Goal: Task Accomplishment & Management: Complete application form

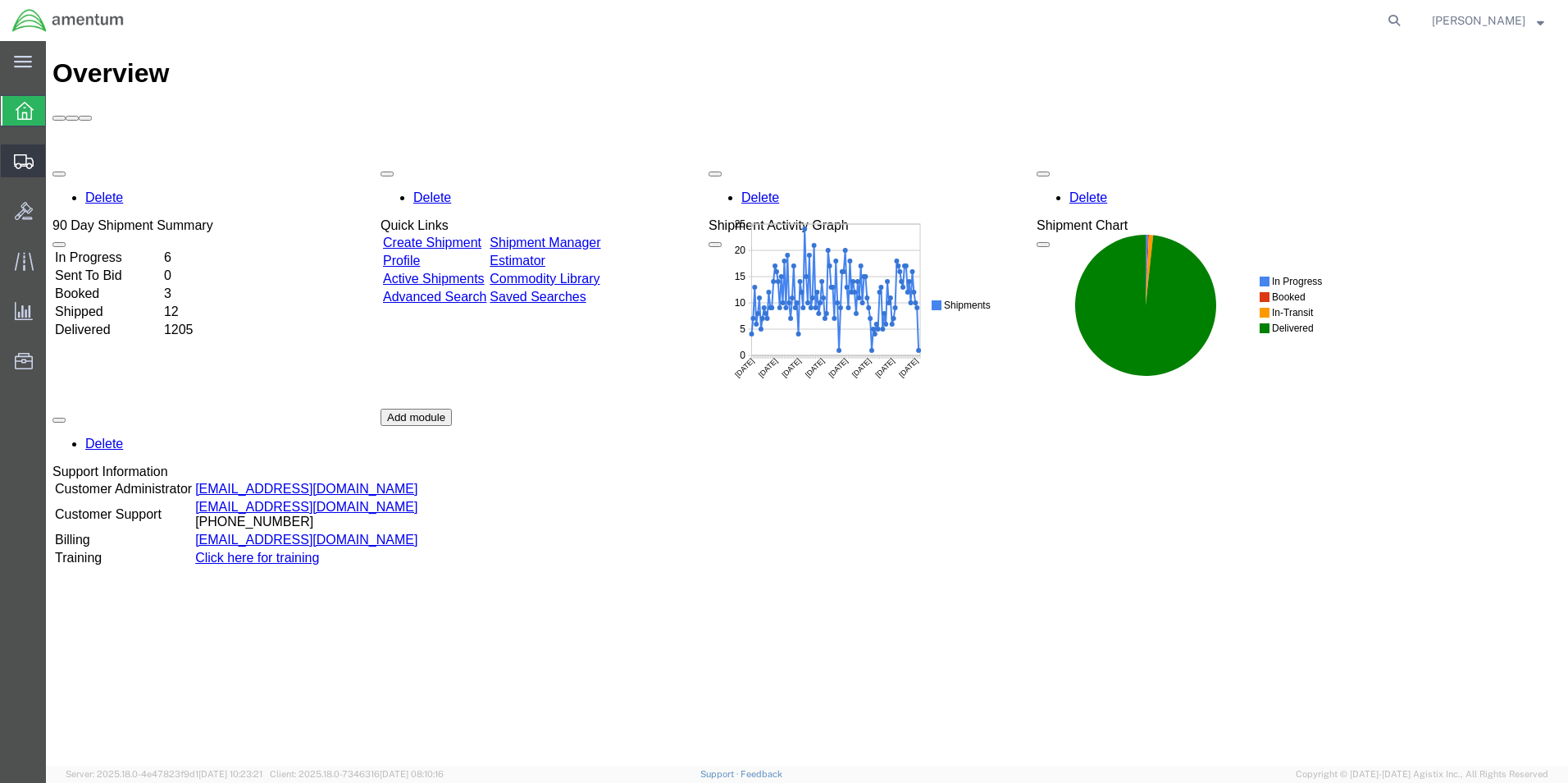
click at [0, 0] on span "Create Shipment" at bounding box center [0, 0] width 0 height 0
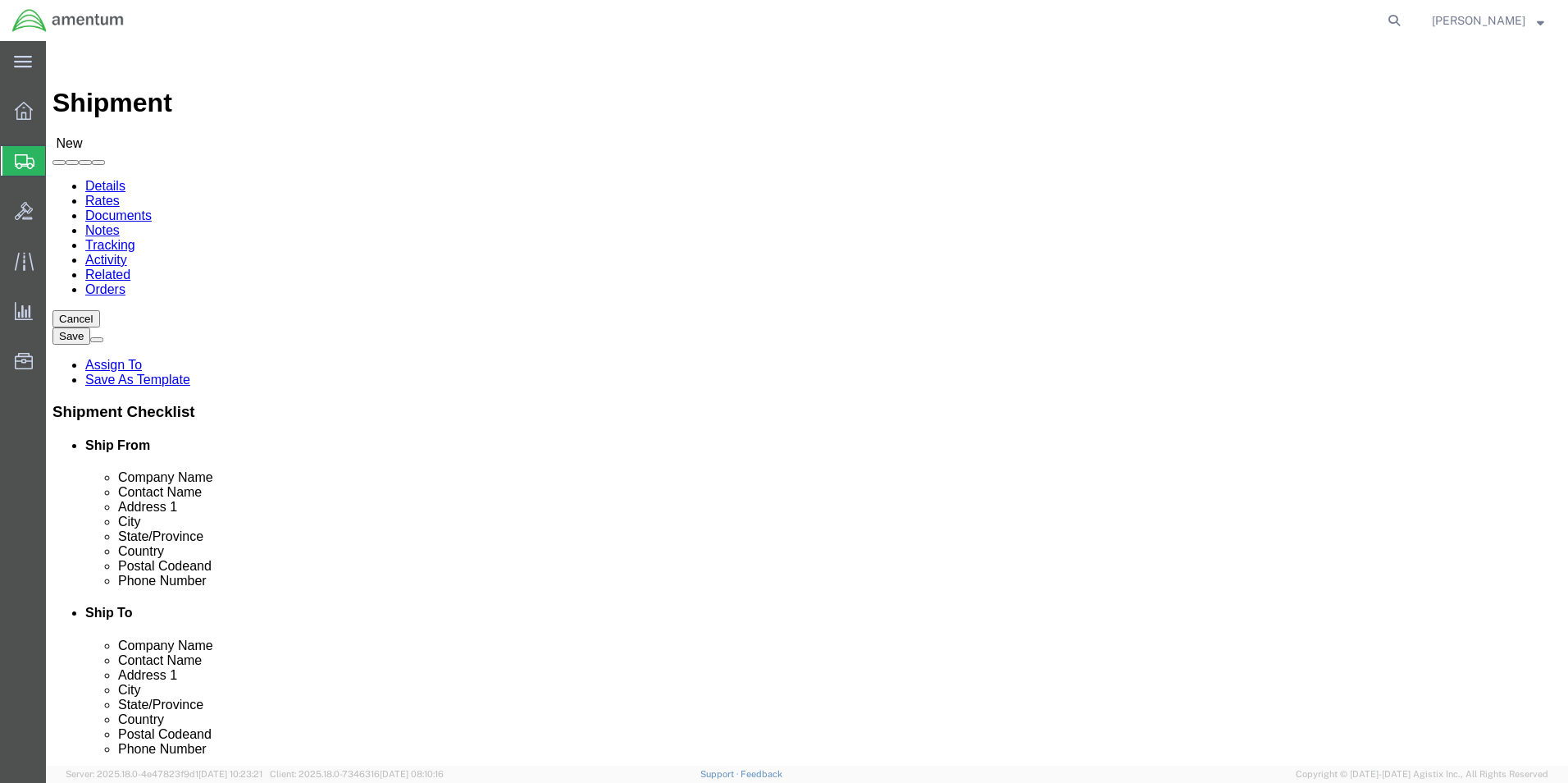
select select
select select "MYPROFILE"
select select "[GEOGRAPHIC_DATA]"
type input "DTM"
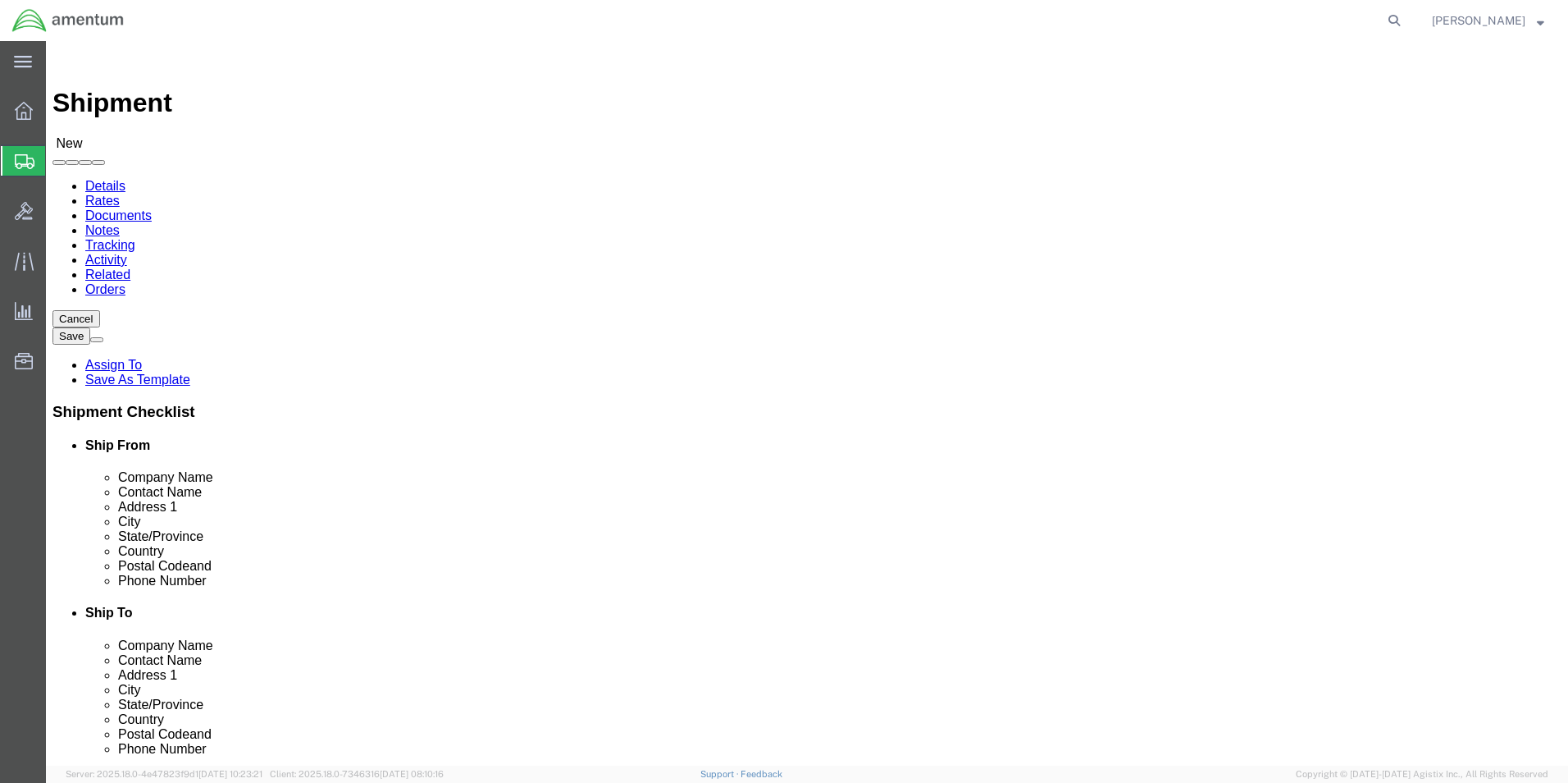
select select "49921"
select select "MI"
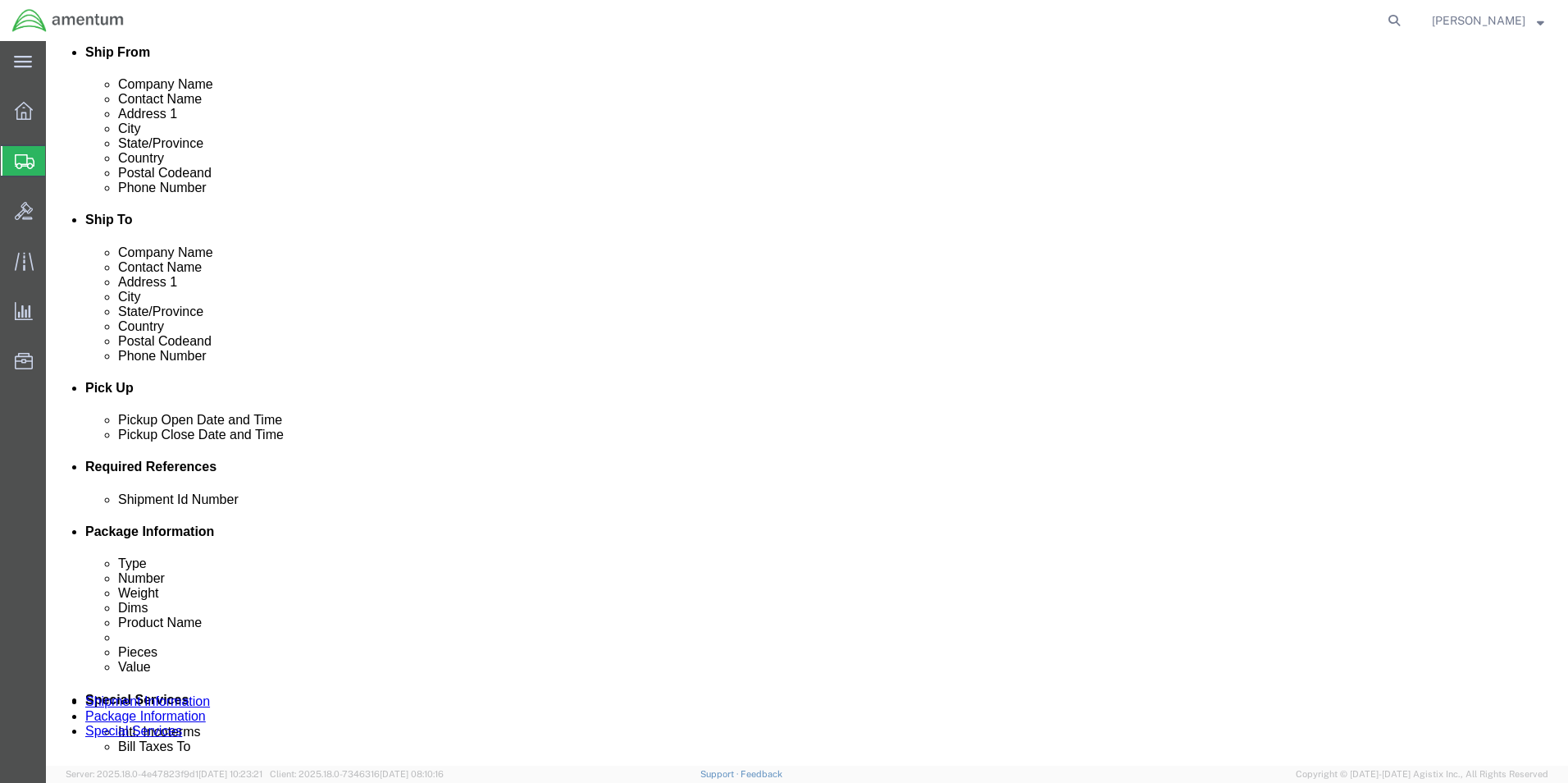
scroll to position [410, 0]
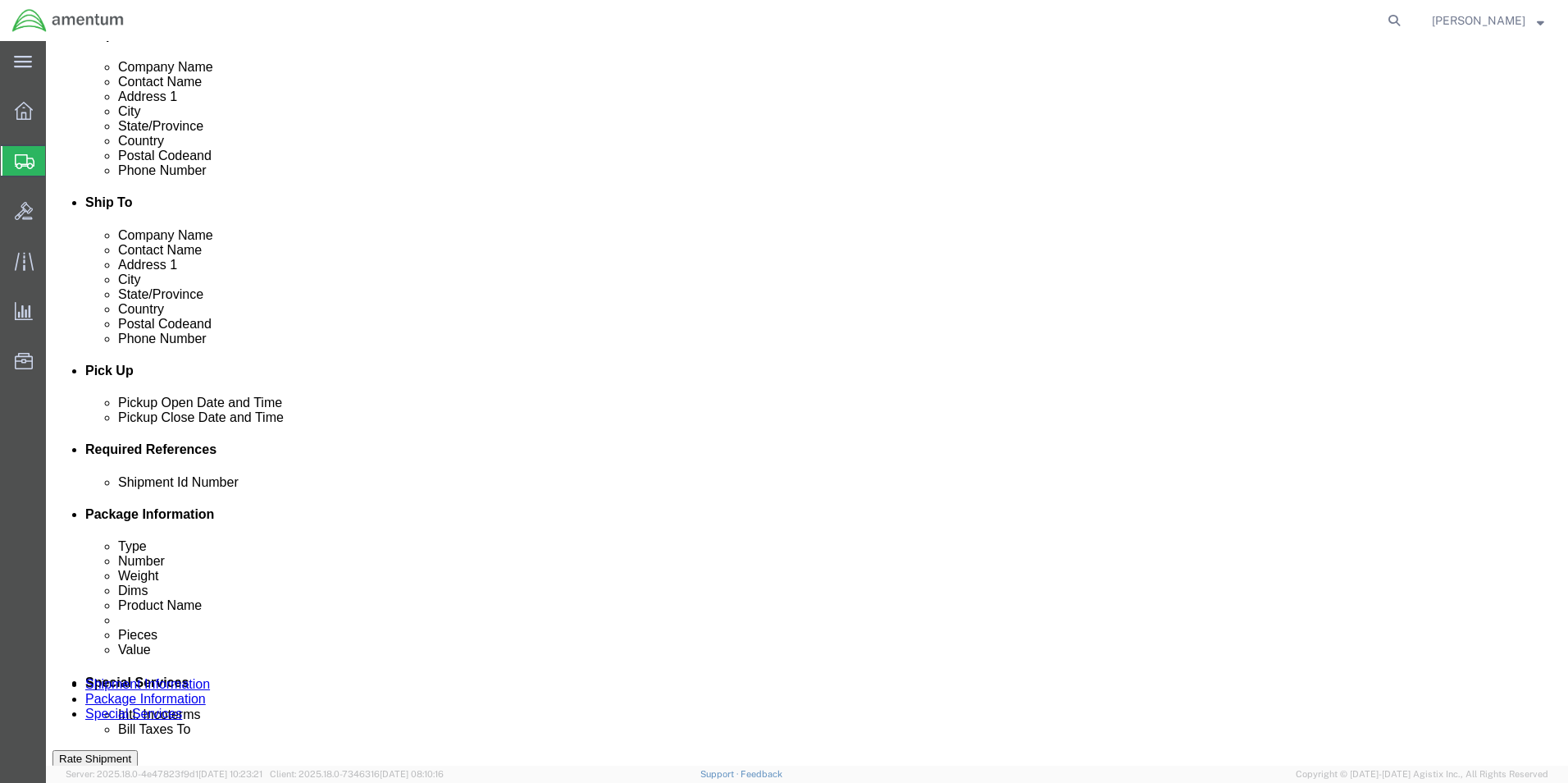
click div "Shipment Id Number"
drag, startPoint x: 153, startPoint y: 597, endPoint x: 142, endPoint y: 602, distance: 12.1
click div "Shipment Id Number"
drag, startPoint x: 142, startPoint y: 602, endPoint x: 211, endPoint y: 587, distance: 70.6
click div "Shipment Id Number Select Account Type Activity ID Airline Appointment Number A…"
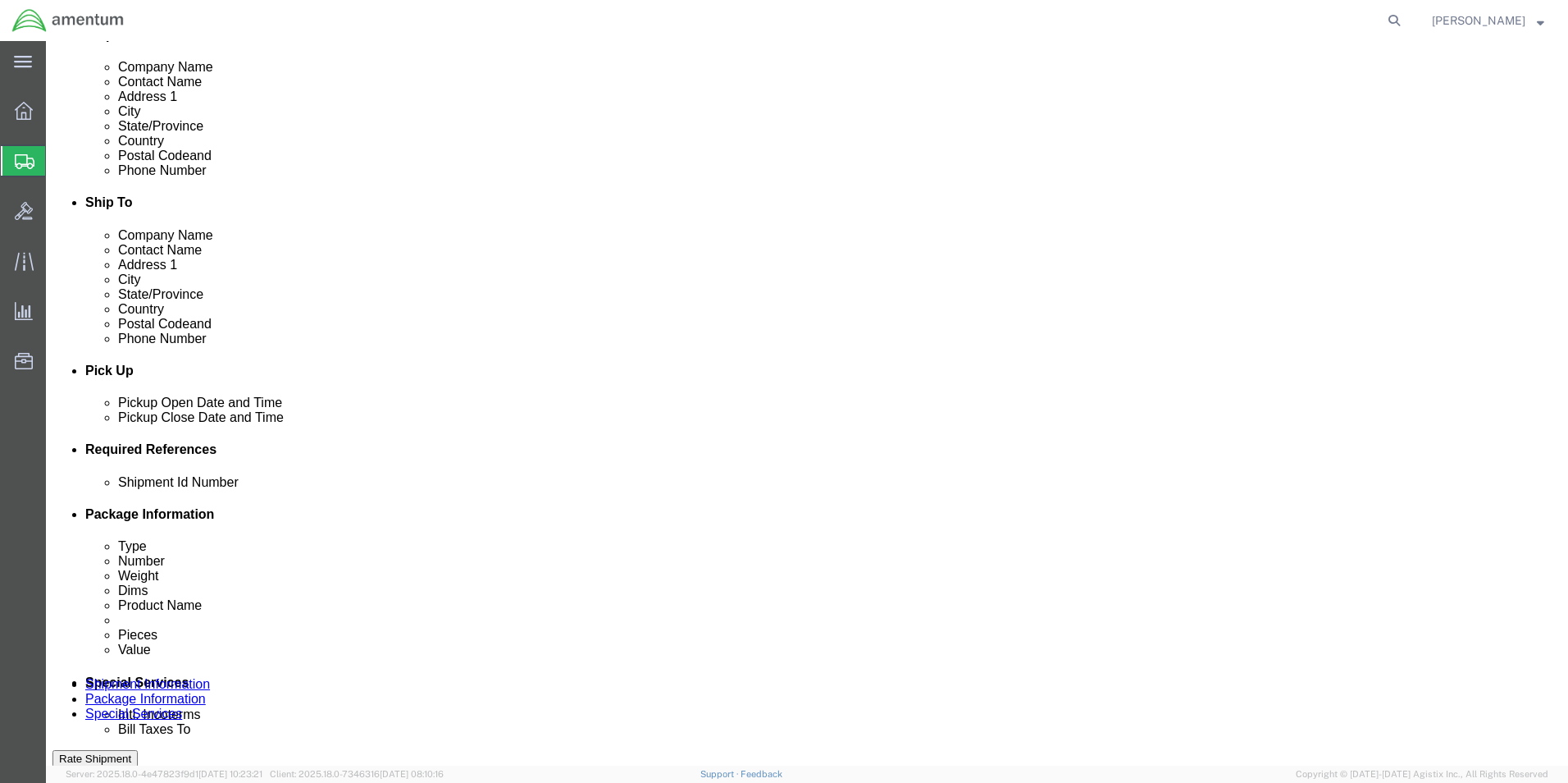
click input "text"
type input "95973"
click button "Add reference"
click select "Select Account Type Activity ID Airline Appointment Number ASN Batch Request # …"
select select "DEPT"
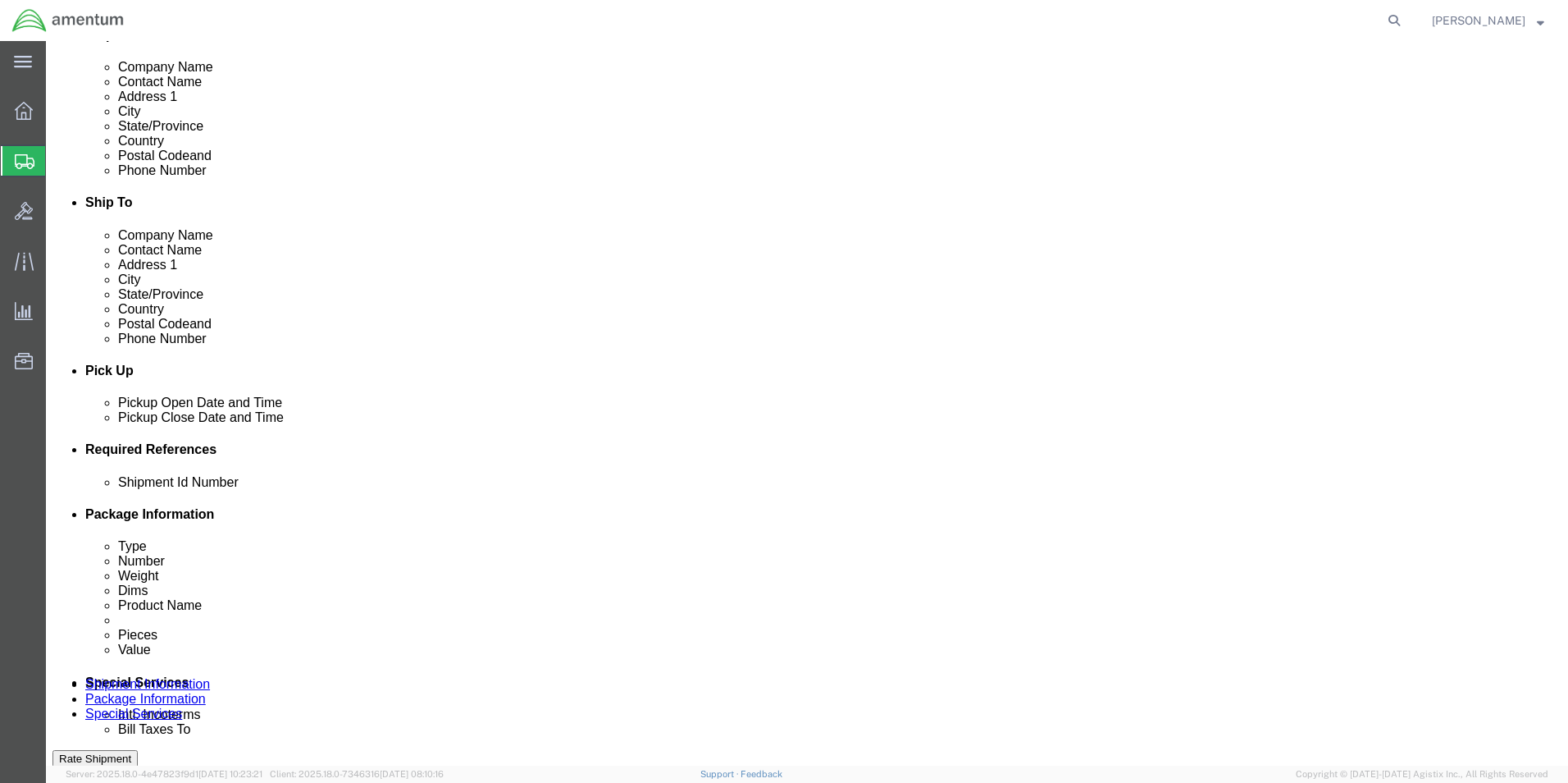
click select "Select Account Type Activity ID Airline Appointment Number ASN Batch Request # …"
type input "CBP"
click button "Add reference"
click select "Select Account Type Activity ID Airline Appointment Number ASN Batch Request # …"
select select "CUSTREF"
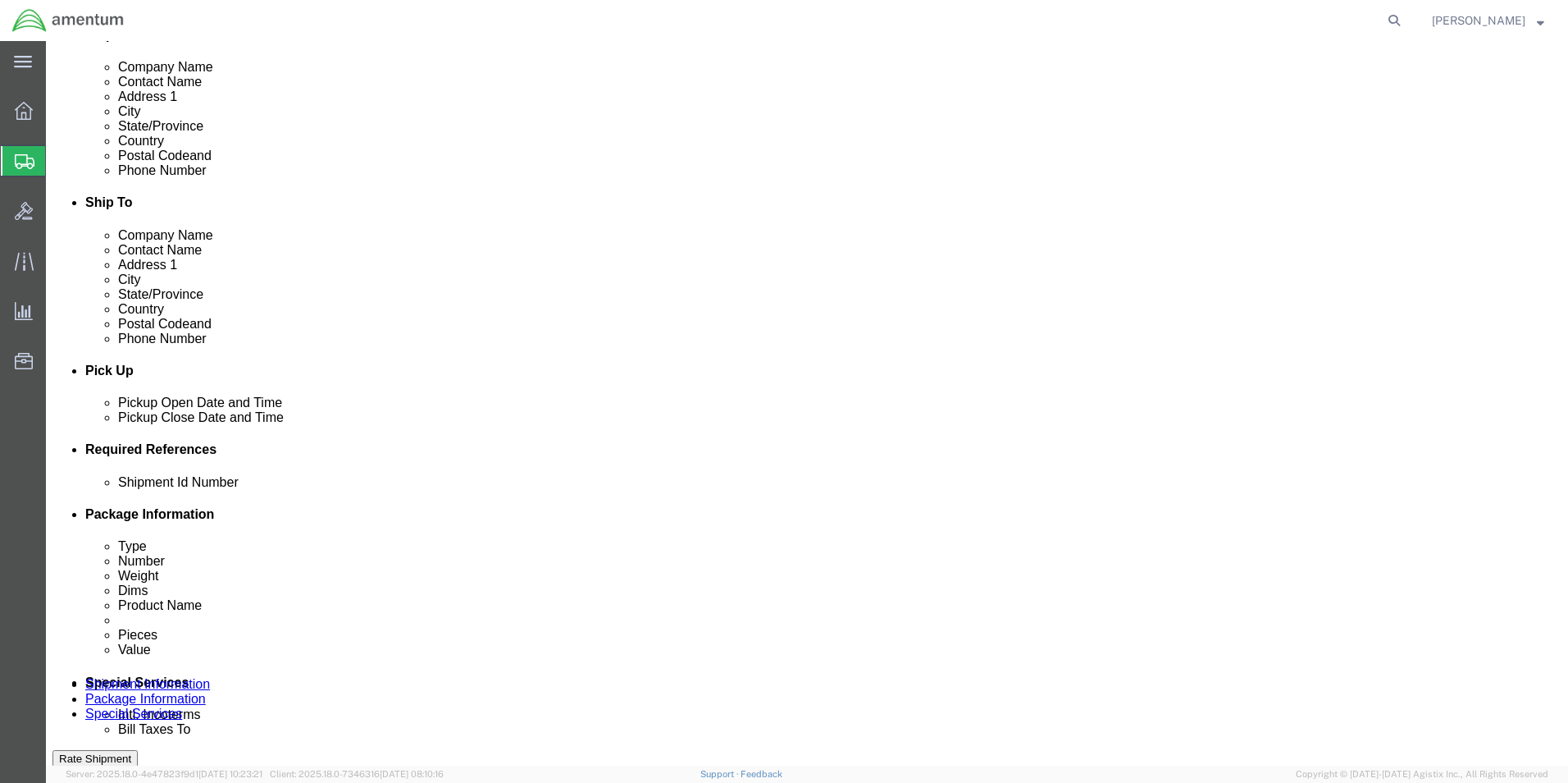
click select "Select Account Type Activity ID Airline Appointment Number ASN Batch Request # …"
click input "text"
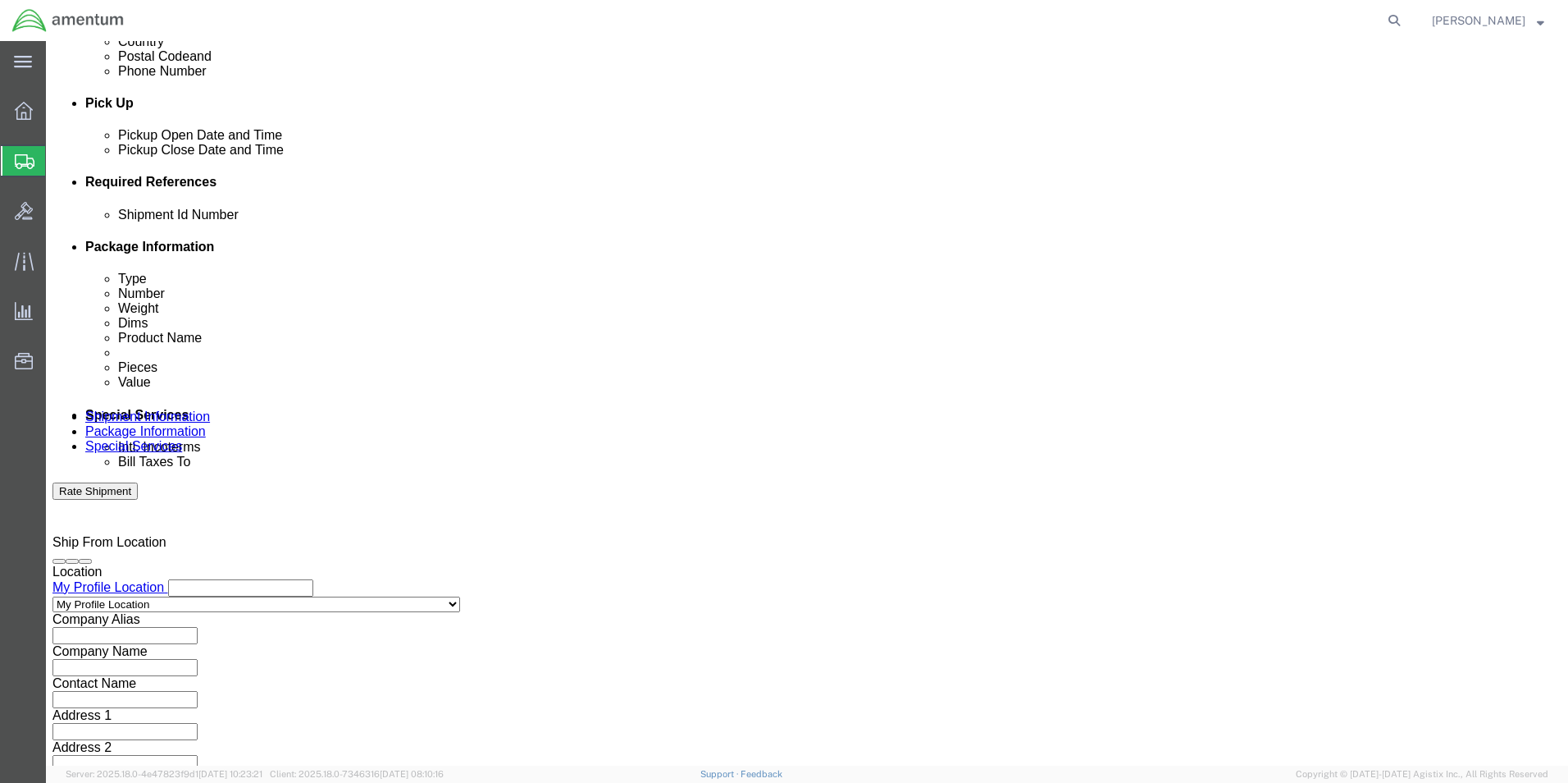
scroll to position [684, 0]
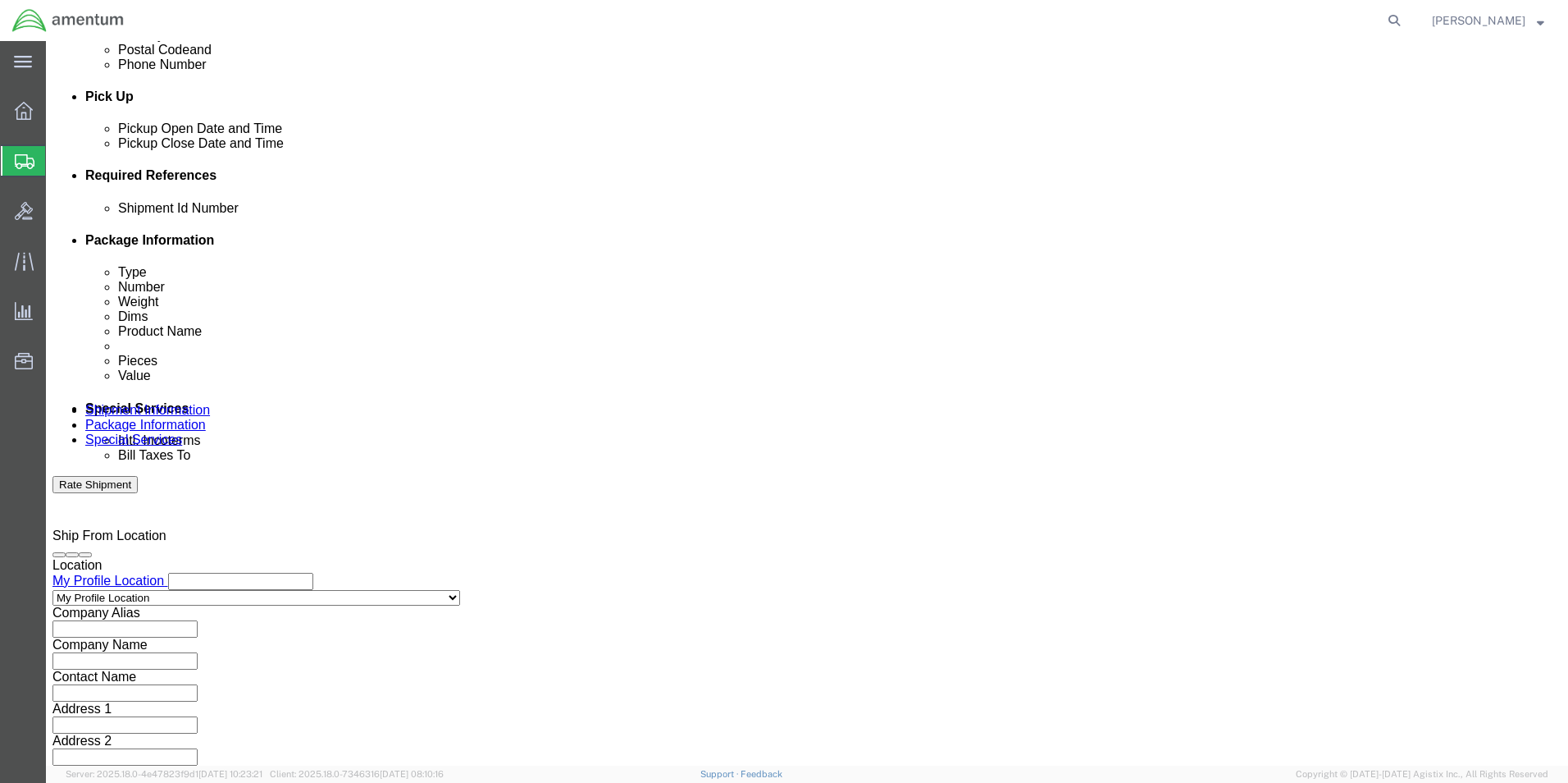
type input "328285"
click select "Select Air Less than Truckload Multi-Leg Ocean Freight Rail Small Parcel Truckl…"
select select "SMAL"
click select "Select Air Less than Truckload Multi-Leg Ocean Freight Rail Small Parcel Truckl…"
click button "Continue"
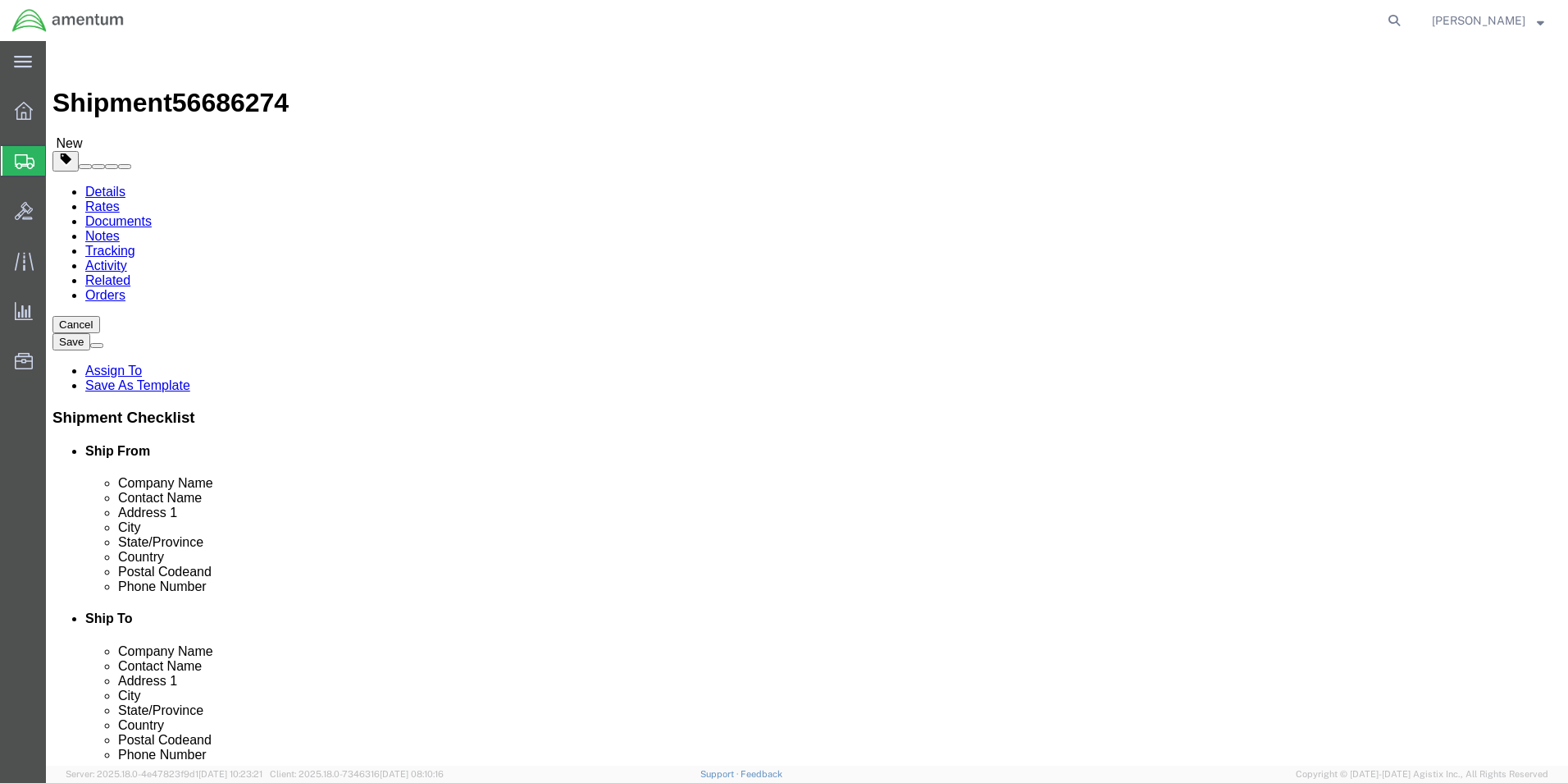
click select "Select Bale(s) Basket(s) Bolt(s) Bottle(s) Buckets Bulk Bundle(s) Can(s) Cardbo…"
select select "ENV"
click select "Select Bale(s) Basket(s) Bolt(s) Bottle(s) Buckets Bulk Bundle(s) Can(s) Cardbo…"
type input "9.50"
type input "12.50"
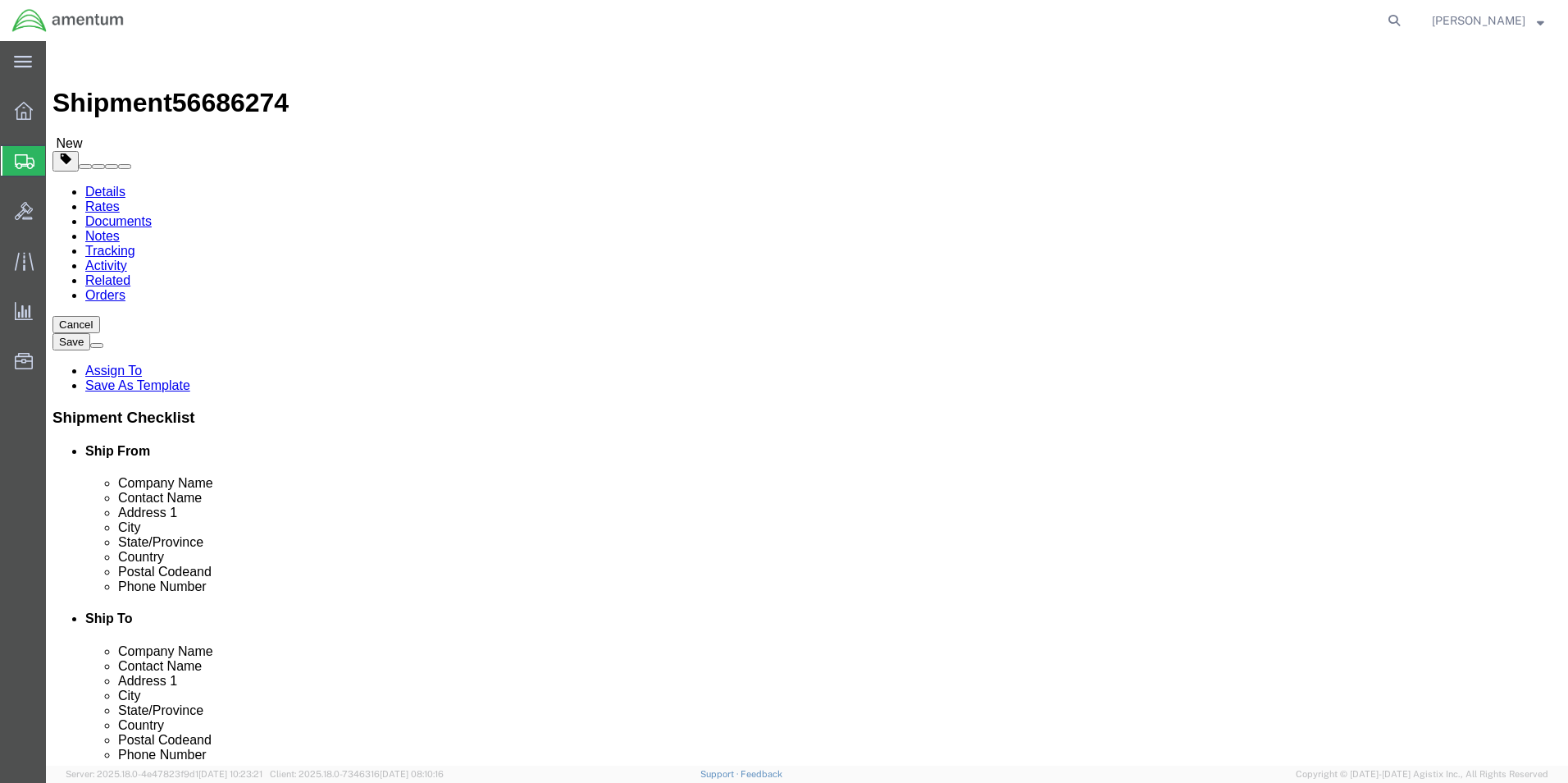
type input "0.25"
type input "1"
click link "Add Content"
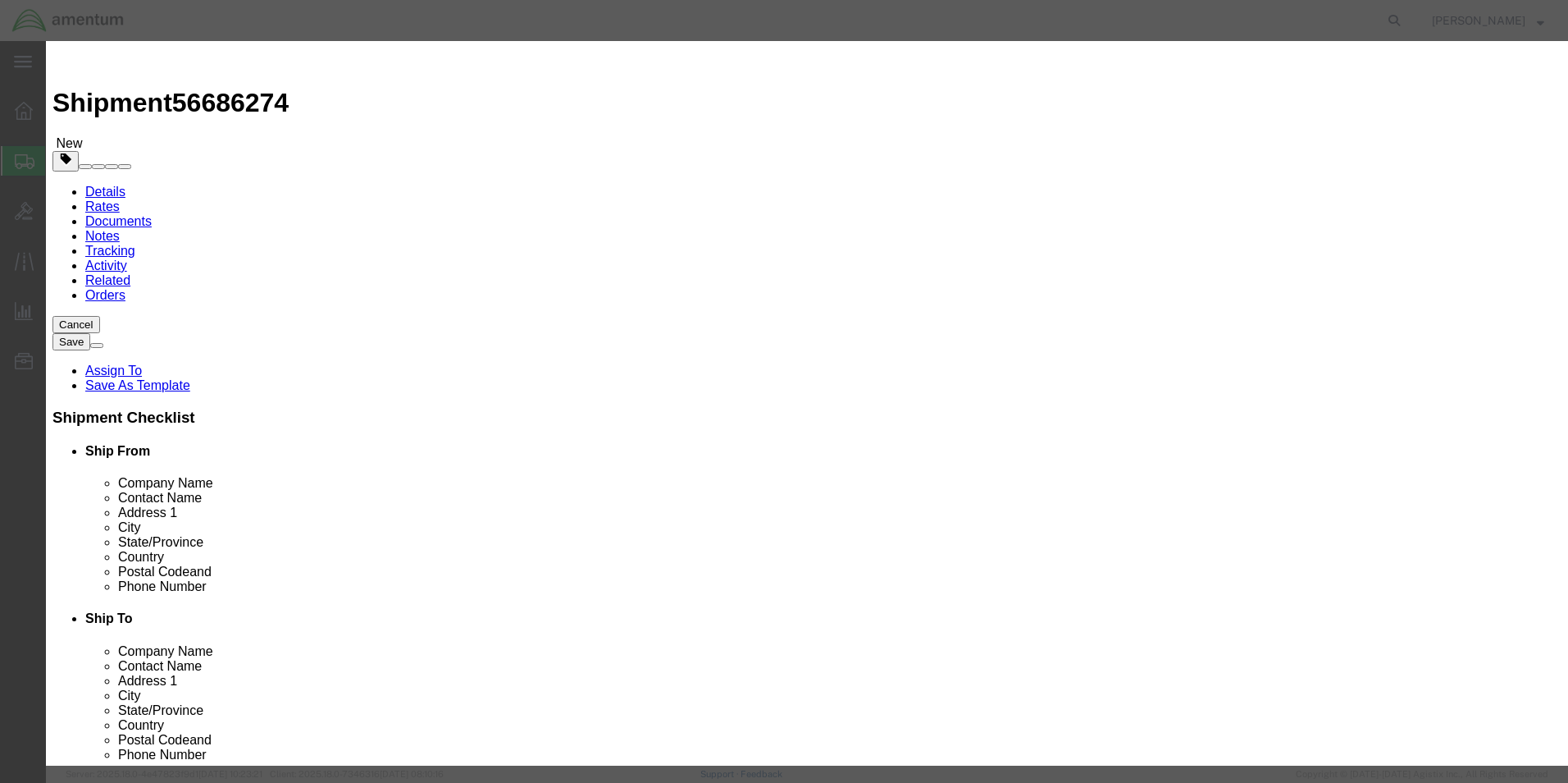
click input "text"
type input "COLLAR PIN-RIVET"
click input "0"
type input "5.00"
click input "text"
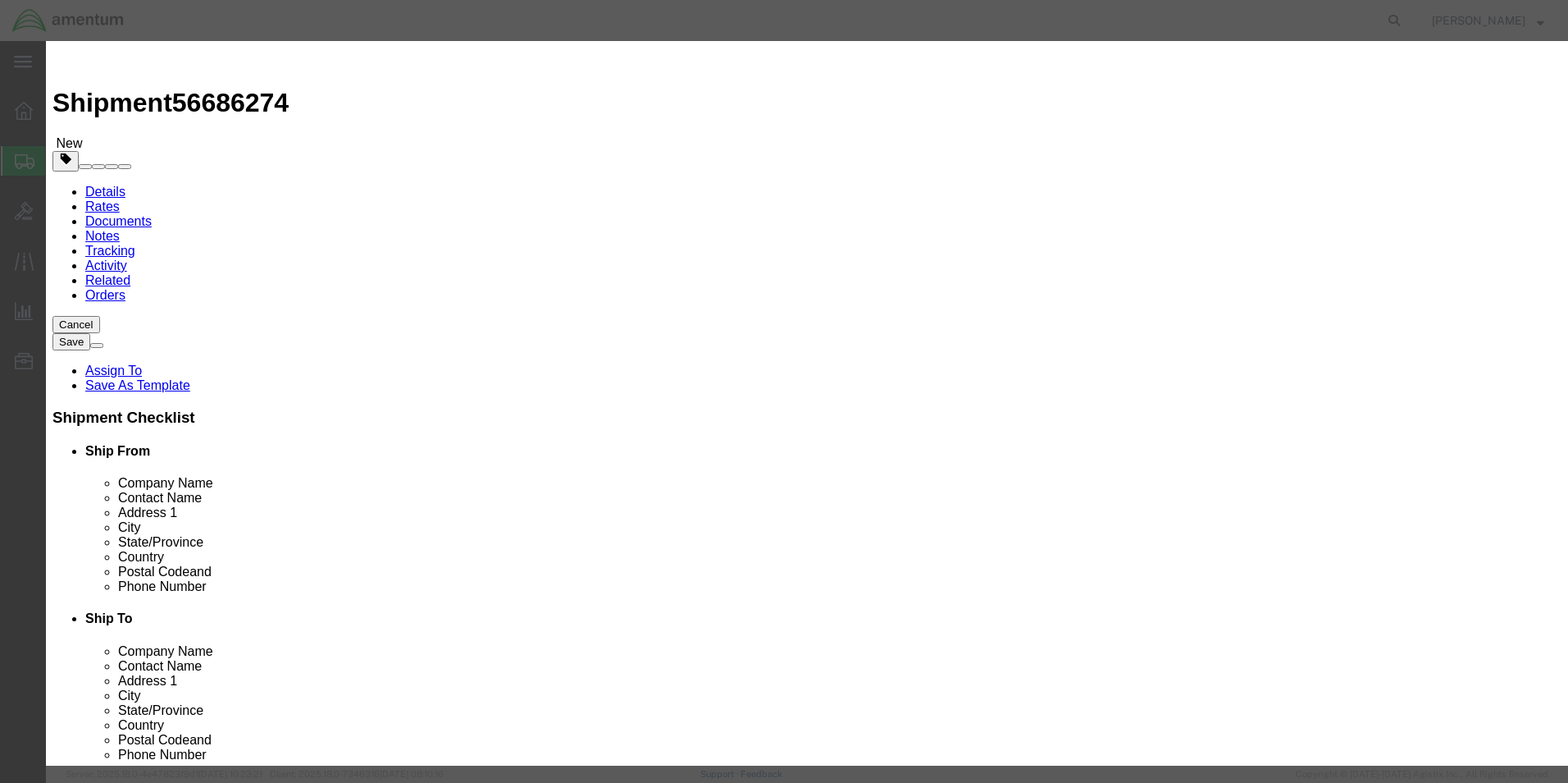
type input "10.00"
click button "Save & Close"
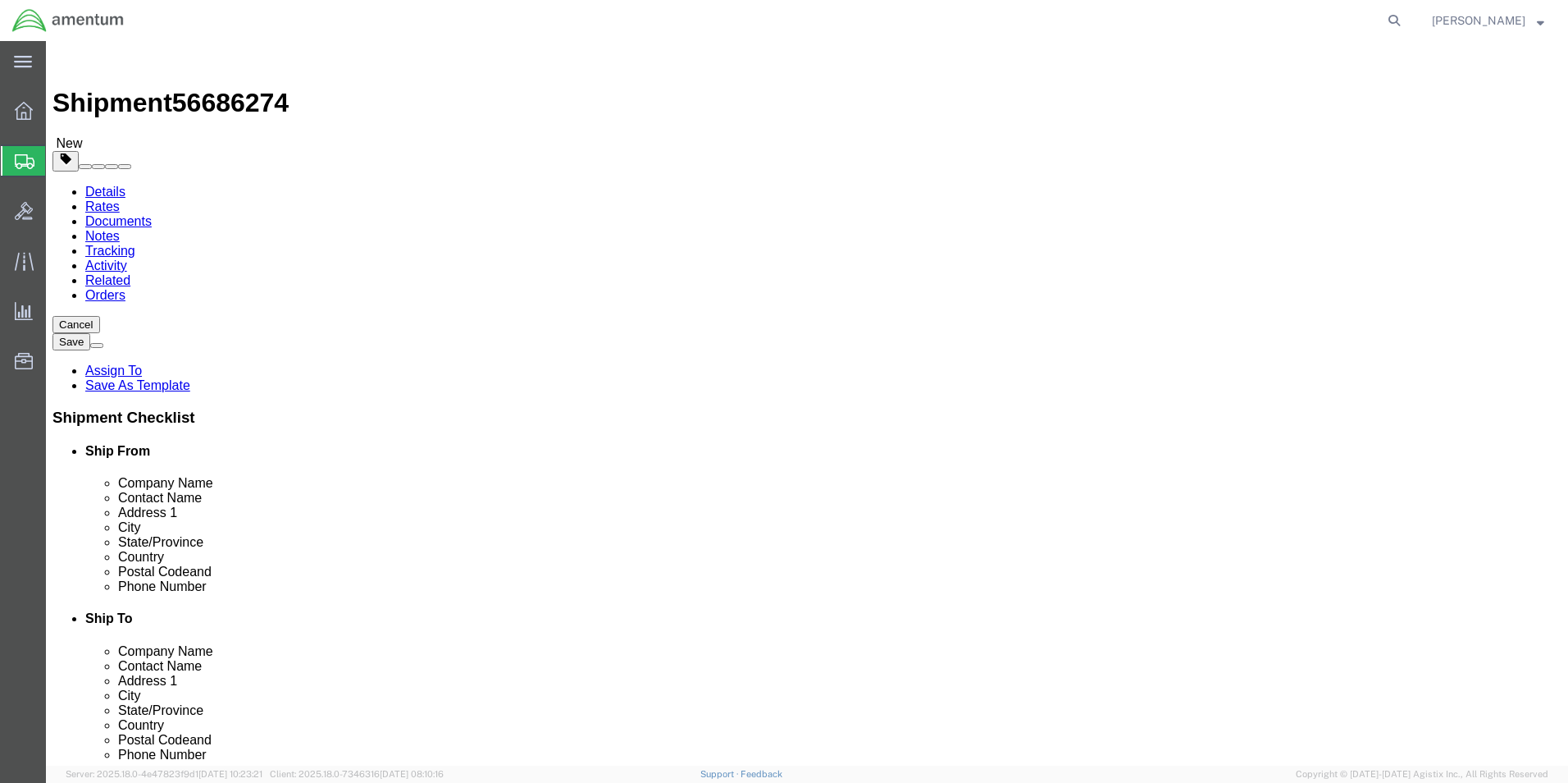
click button "Continue"
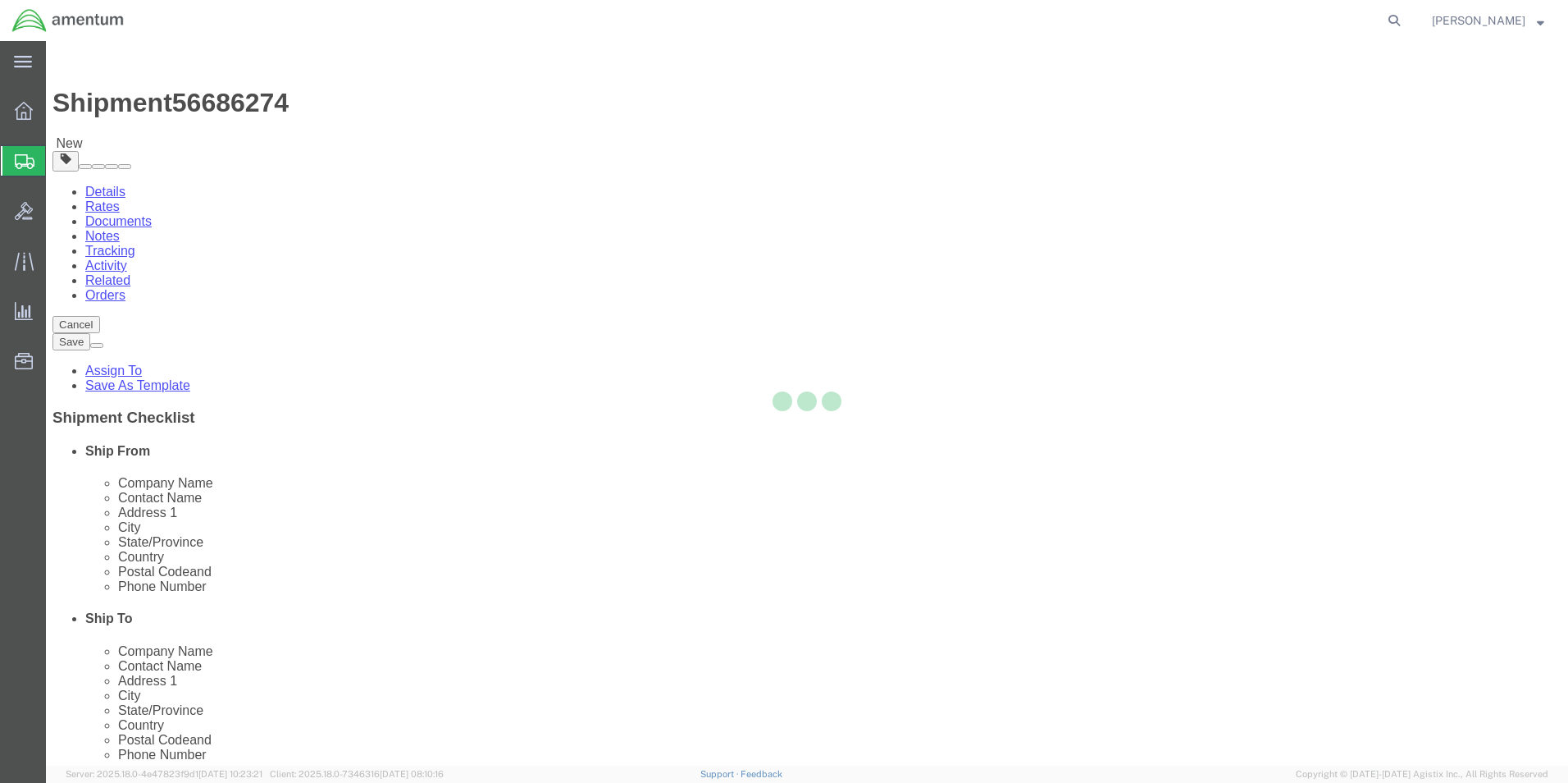
select select
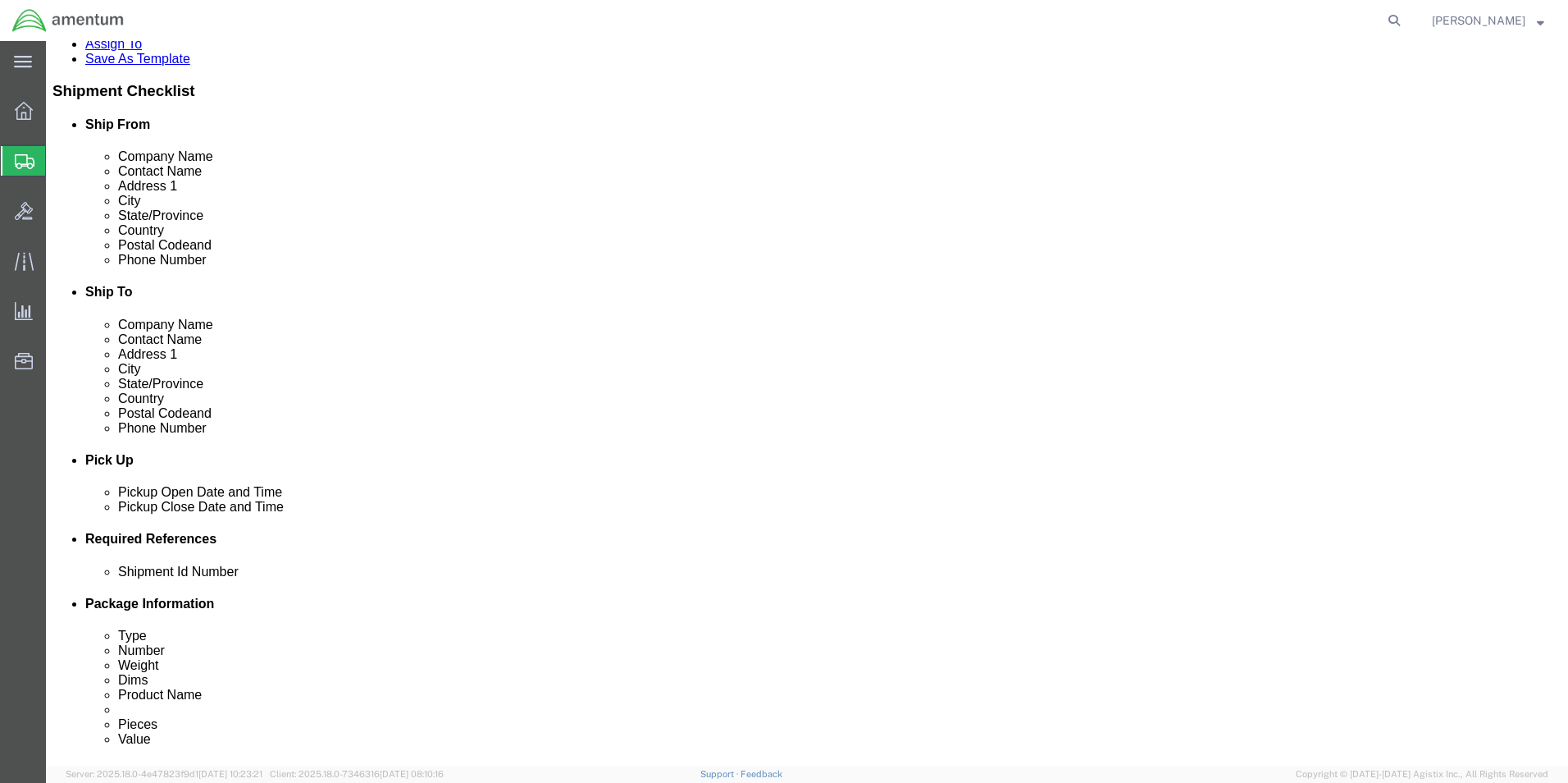
scroll to position [328, 0]
click select "Select Buyer Cost Center Department Operations Number Order Number Sales Person"
select select "COSTCENTER"
click select "Select Buyer Cost Center Department Operations Number Order Number Sales Person"
type input "6118.03.03.2219.000.ELP.0000"
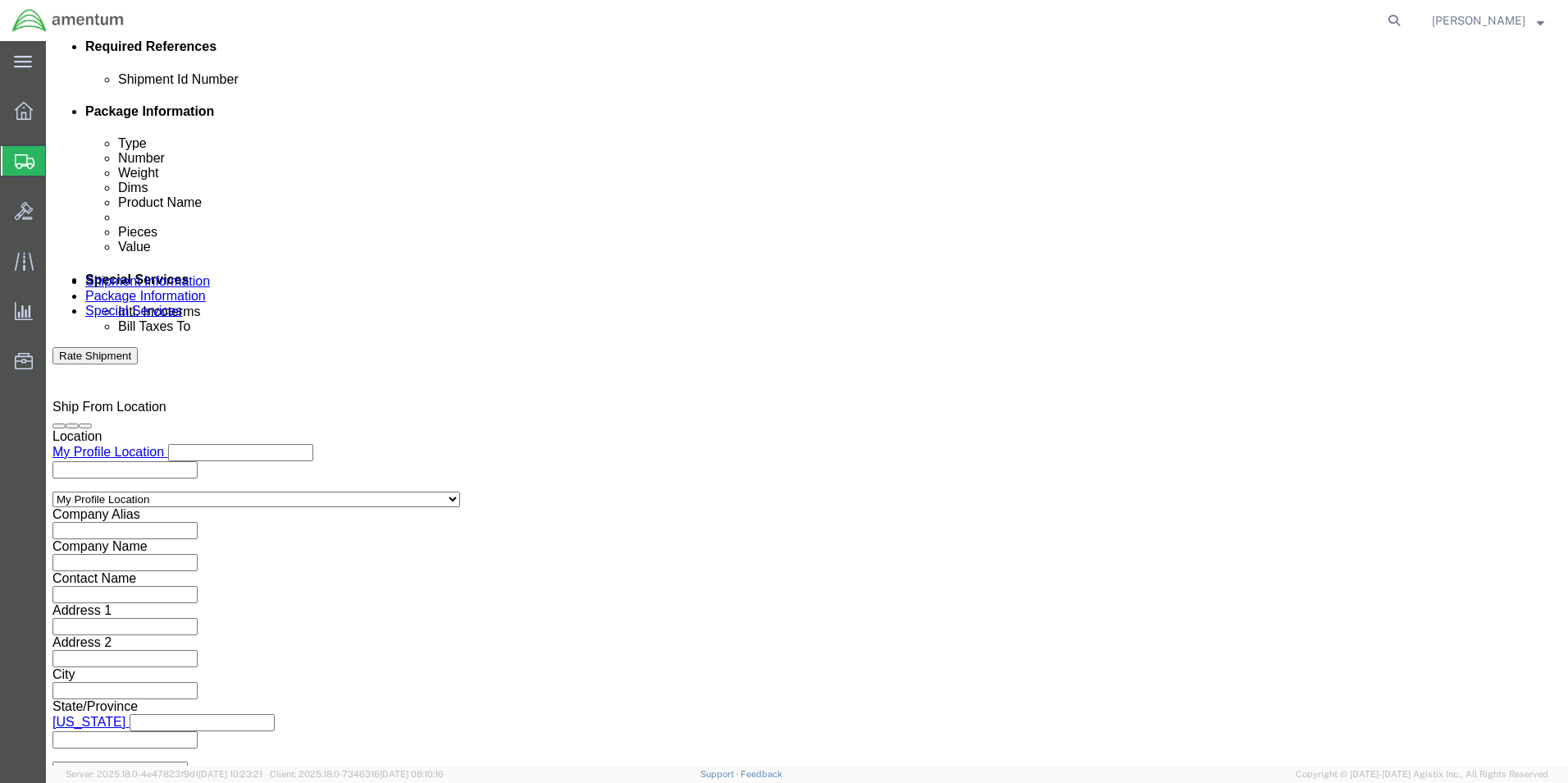
scroll to position [821, 0]
click input "text"
type input "[PERSON_NAME][EMAIL_ADDRESS][PERSON_NAME][DOMAIN_NAME]"
type input "[PERSON_NAME].N"
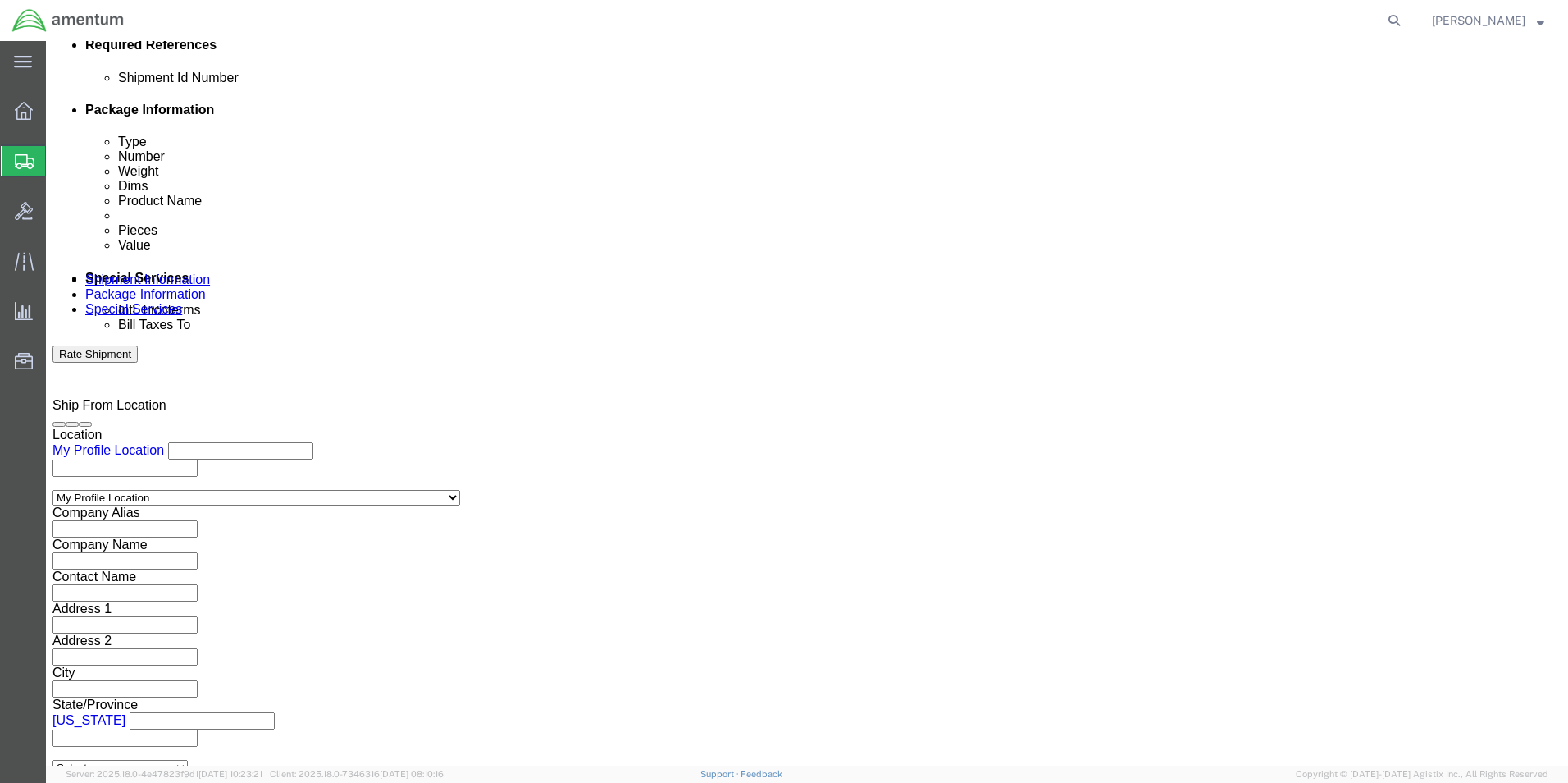
type input "[PERSON_NAME][EMAIL_ADDRESS][PERSON_NAME][DOMAIN_NAME],[PERSON_NAME][DOMAIN_NAM…"
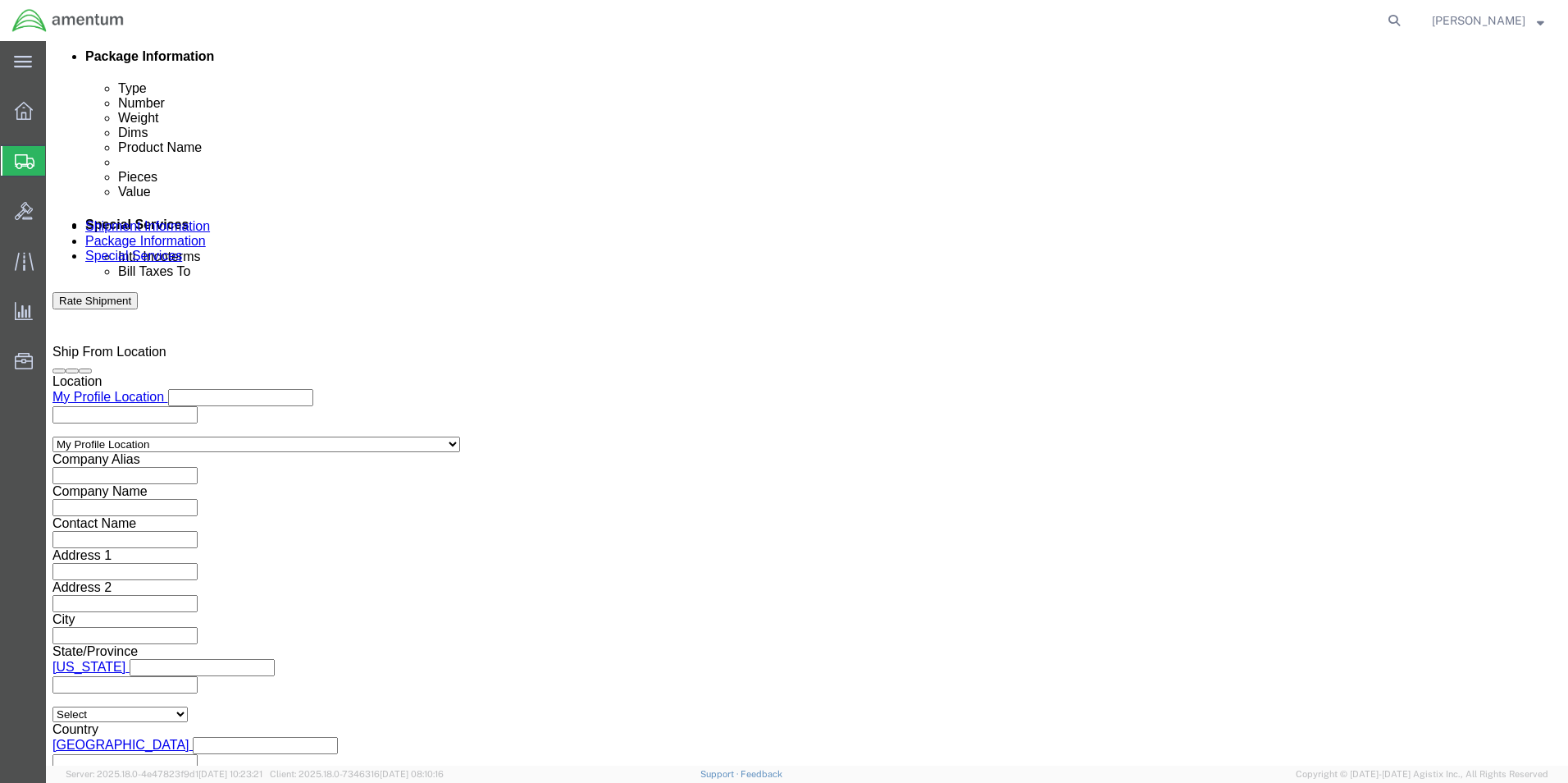
scroll to position [903, 0]
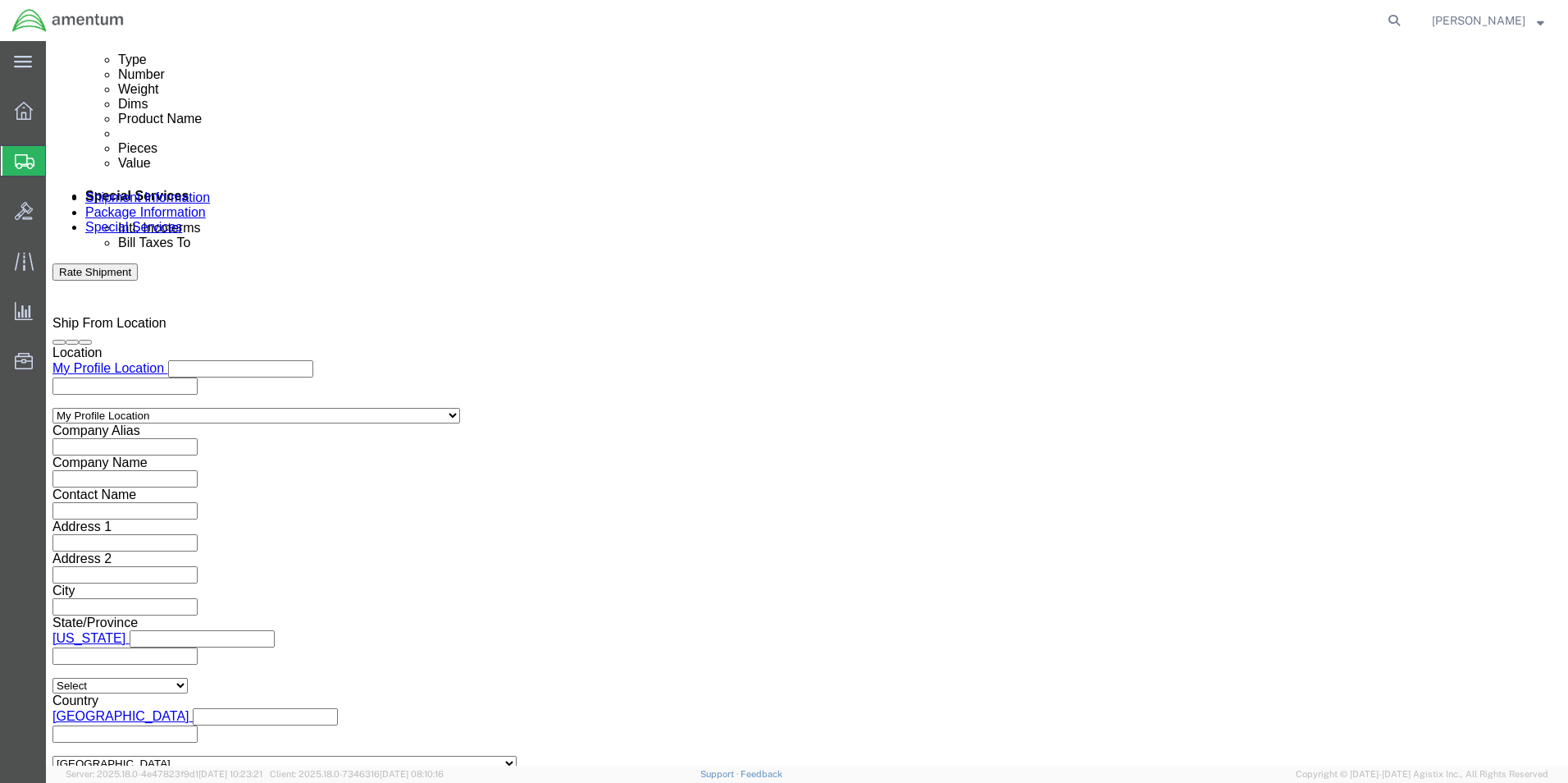
click button "Rate Shipment"
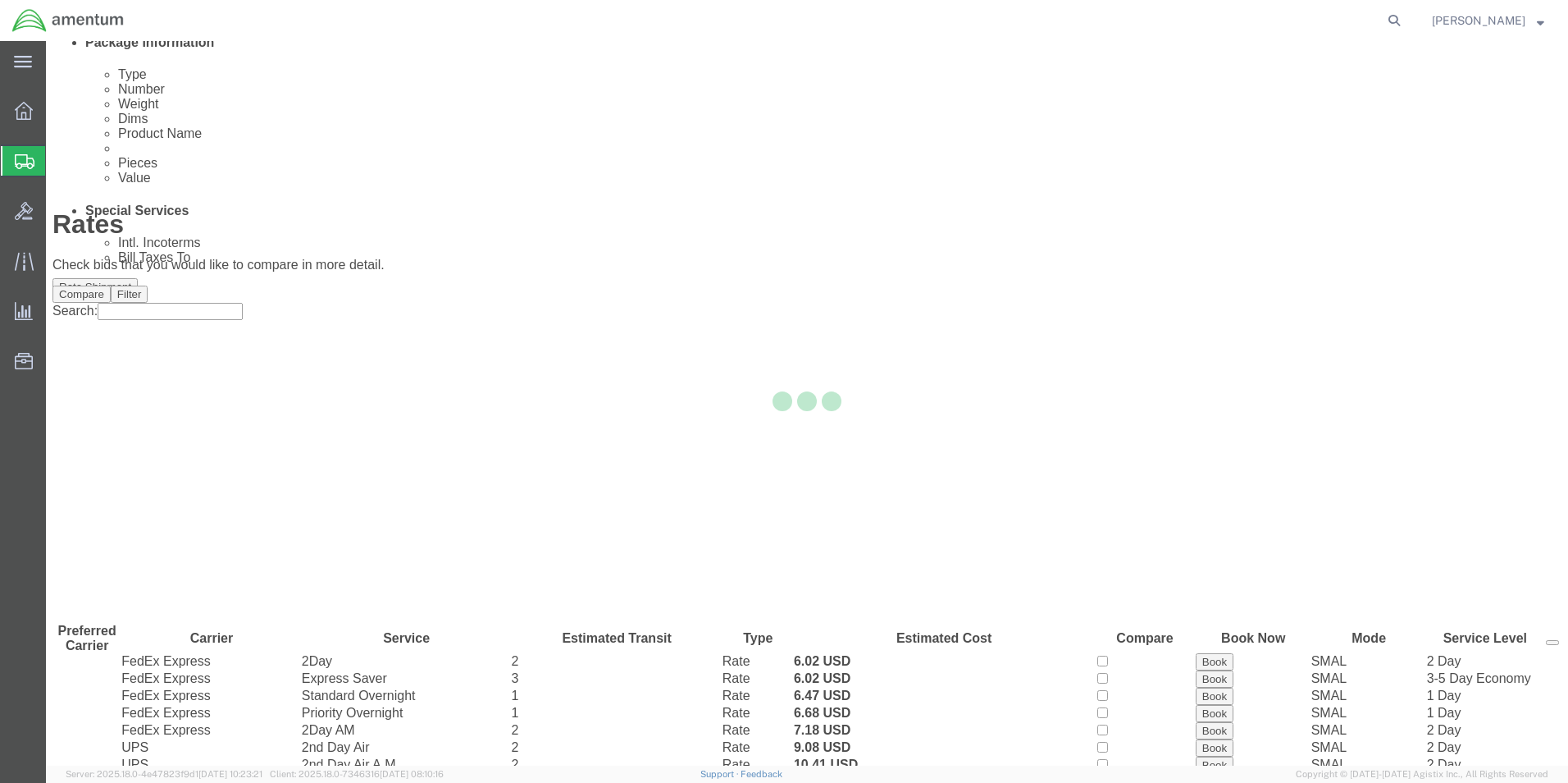
scroll to position [0, 0]
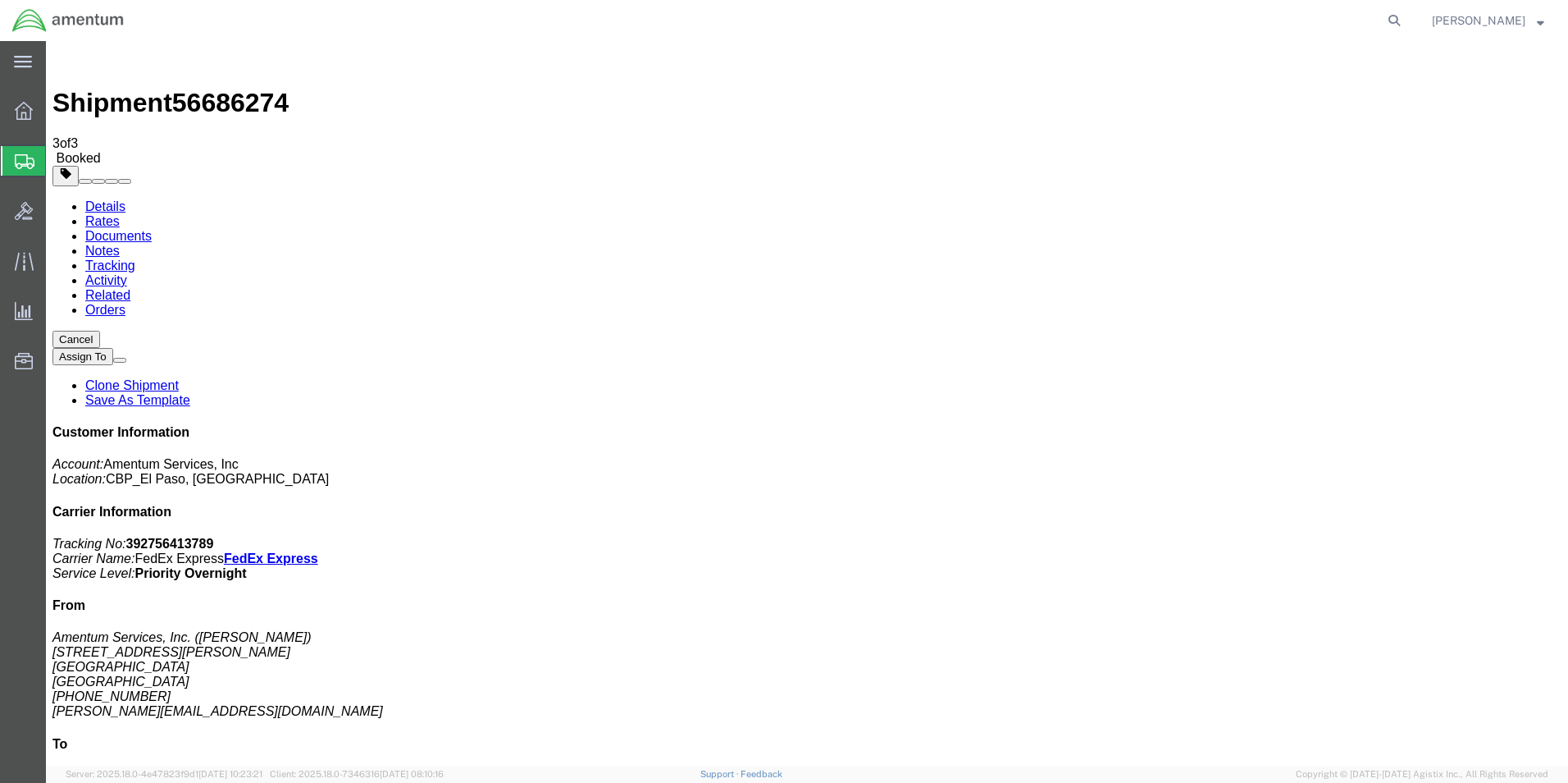
click at [1541, 21] on strong "button" at bounding box center [1540, 20] width 7 height 6
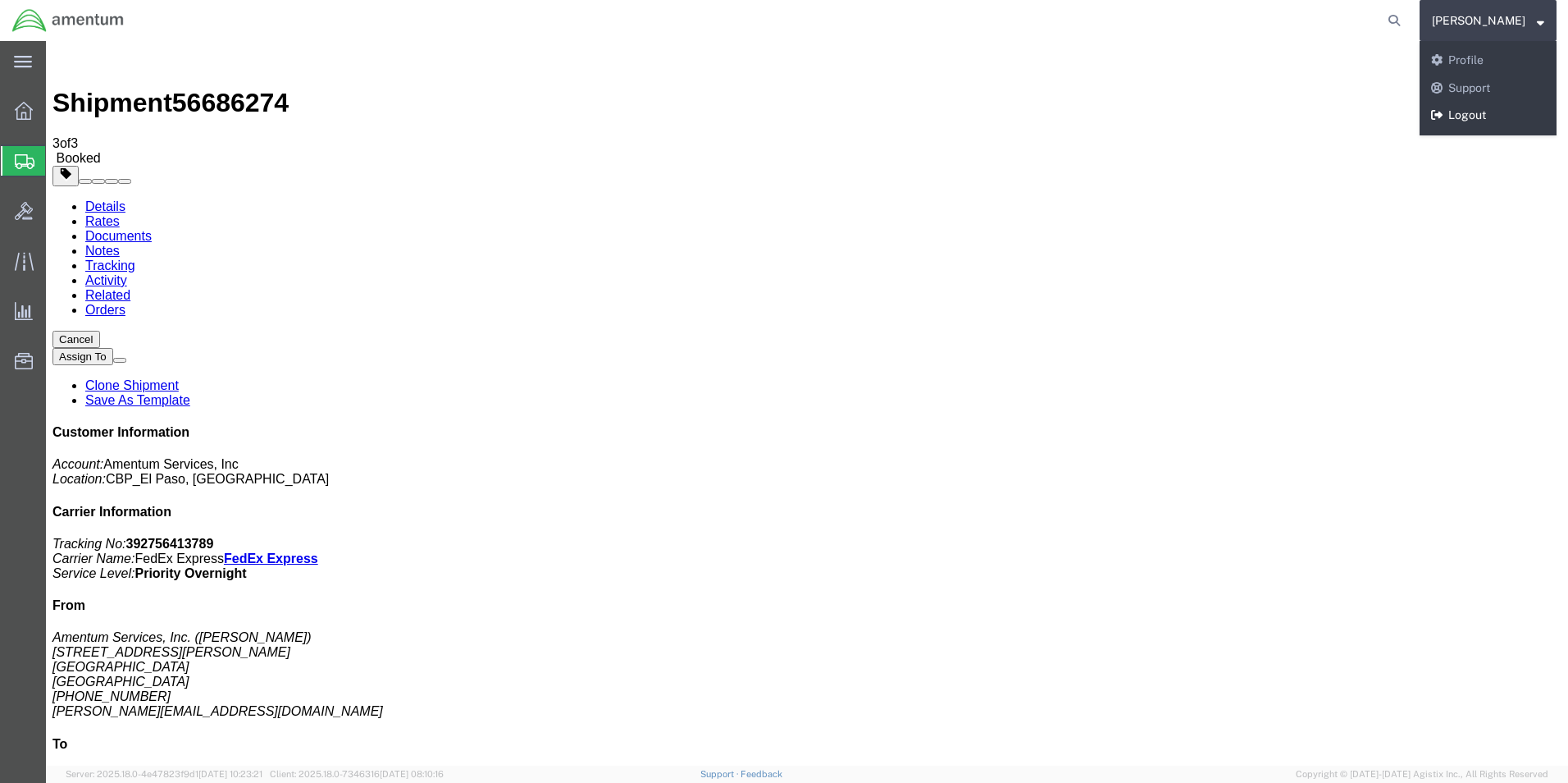
click at [1430, 113] on link "Logout" at bounding box center [1488, 116] width 137 height 28
